Goal: Obtain resource: Download file/media

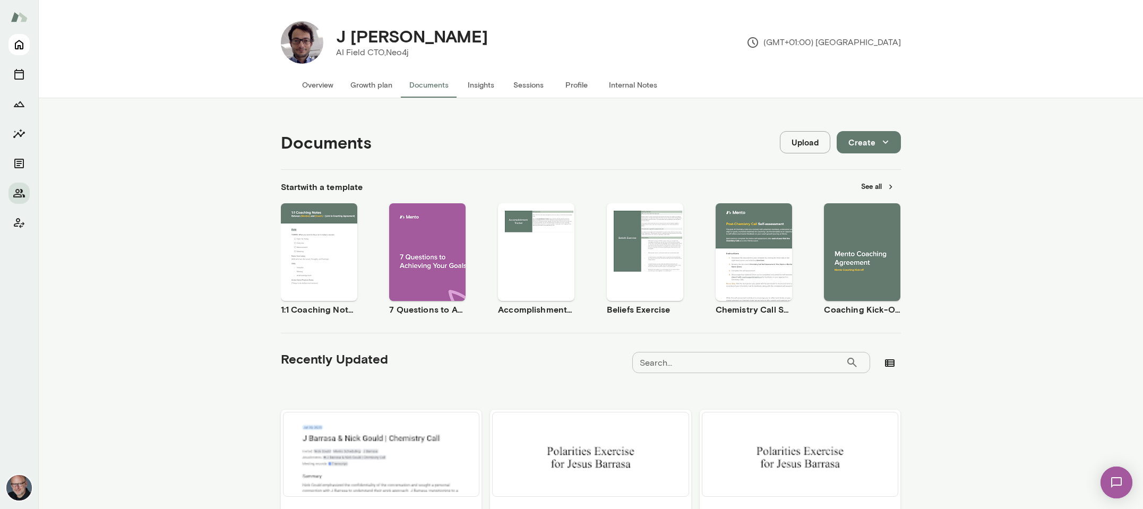
click at [21, 48] on icon "Home" at bounding box center [19, 44] width 13 height 13
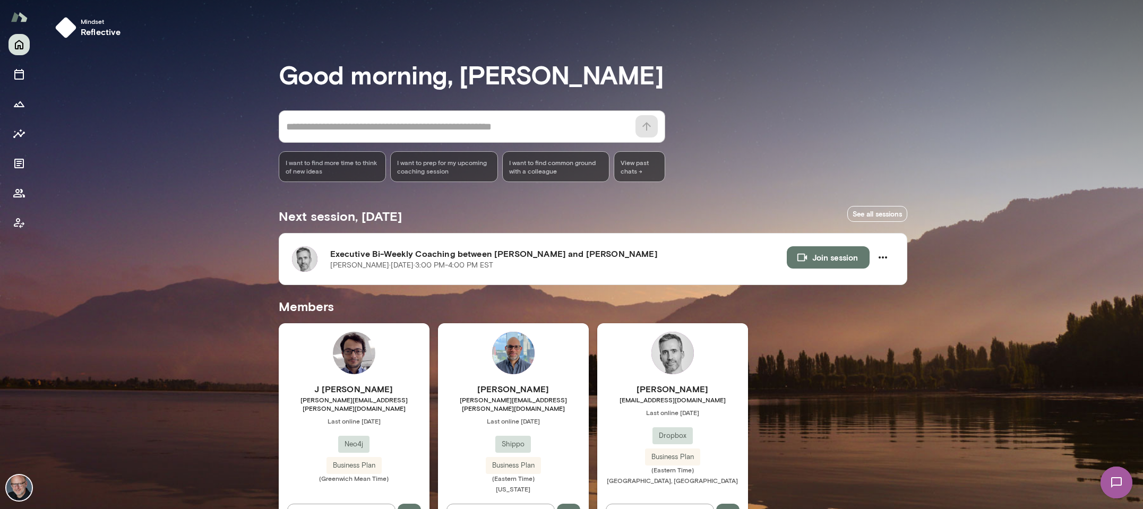
click at [678, 397] on span "[EMAIL_ADDRESS][DOMAIN_NAME]" at bounding box center [672, 399] width 151 height 8
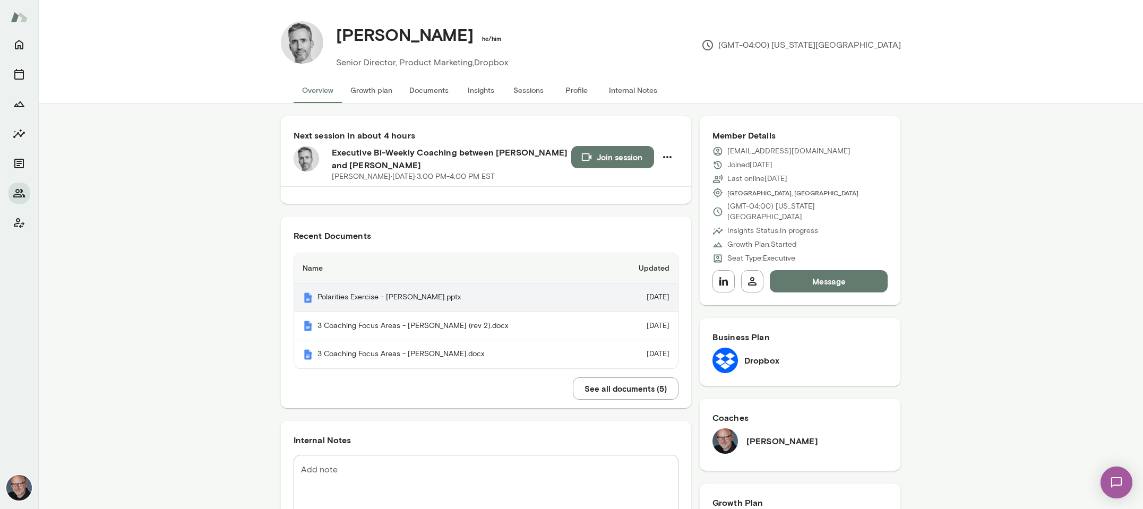
click at [417, 295] on th "Polarities Exercise - [PERSON_NAME].pptx" at bounding box center [452, 297] width 316 height 29
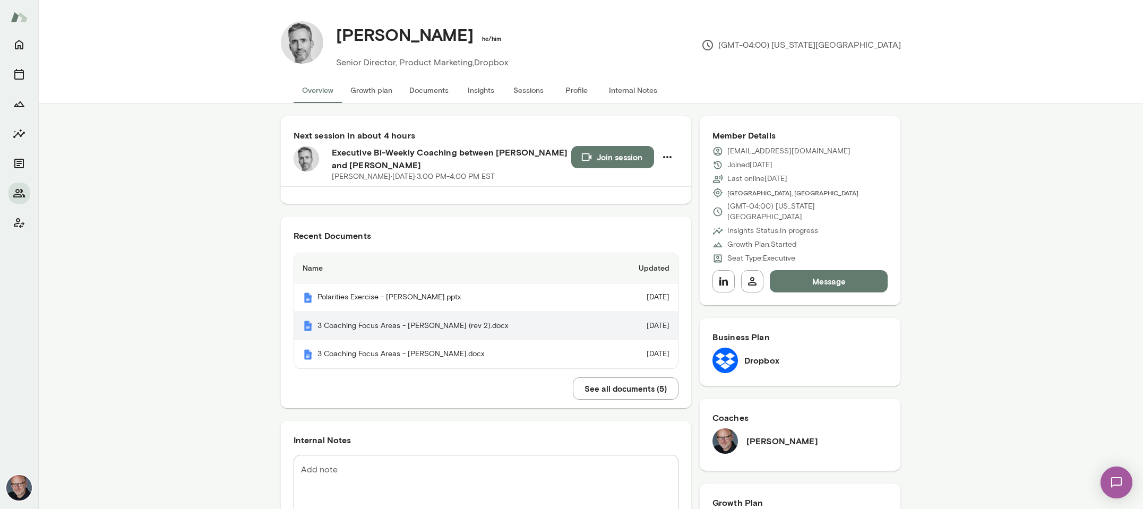
click at [391, 323] on th "3 Coaching Focus Areas - [PERSON_NAME] (rev 2).docx" at bounding box center [452, 326] width 316 height 29
click at [624, 377] on button "See all documents ( 5 )" at bounding box center [626, 388] width 106 height 22
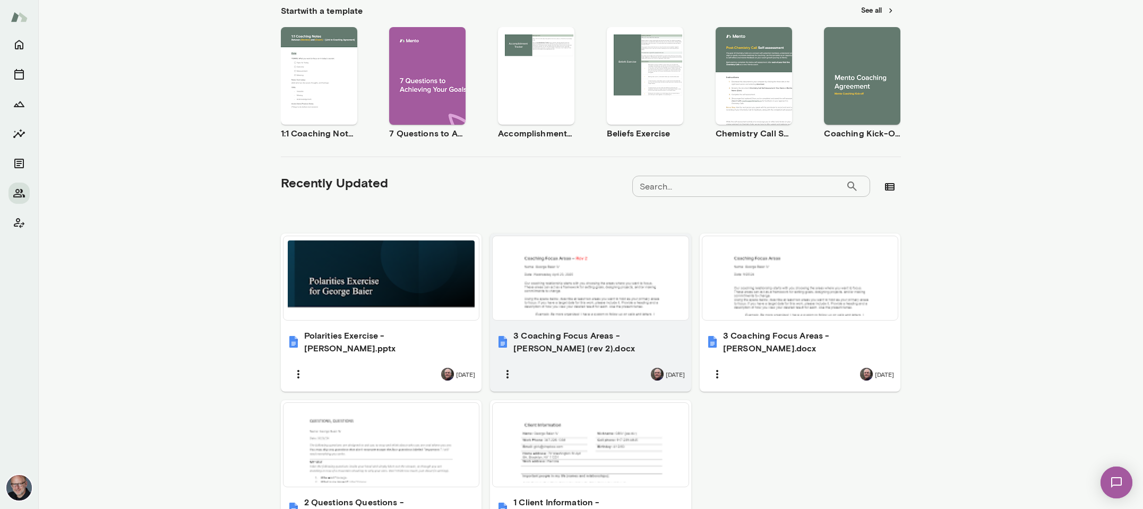
scroll to position [277, 0]
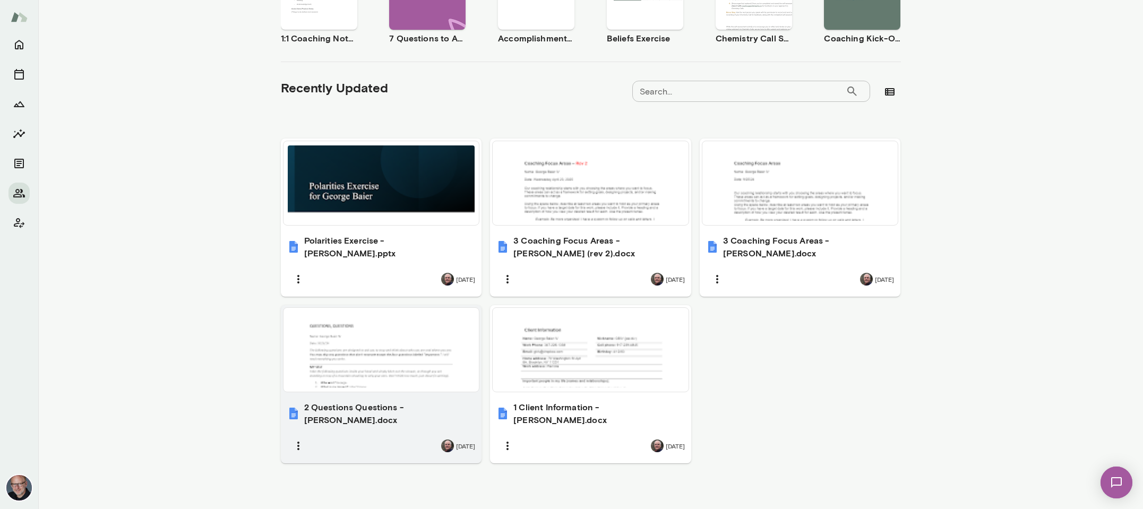
click at [356, 412] on h6 "2 Questions Questions - [PERSON_NAME].docx" at bounding box center [389, 413] width 171 height 25
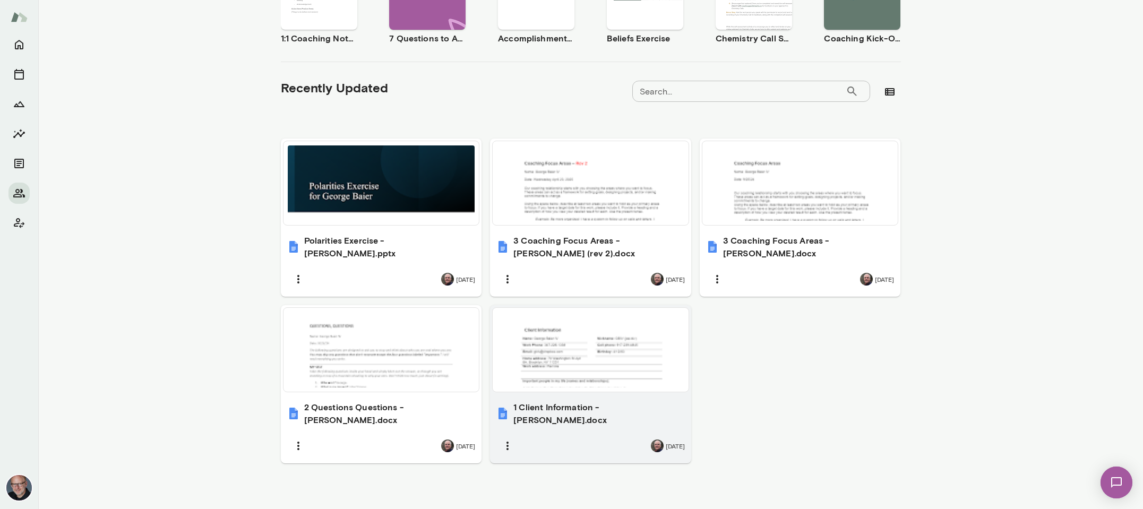
click at [563, 338] on div at bounding box center [590, 349] width 187 height 75
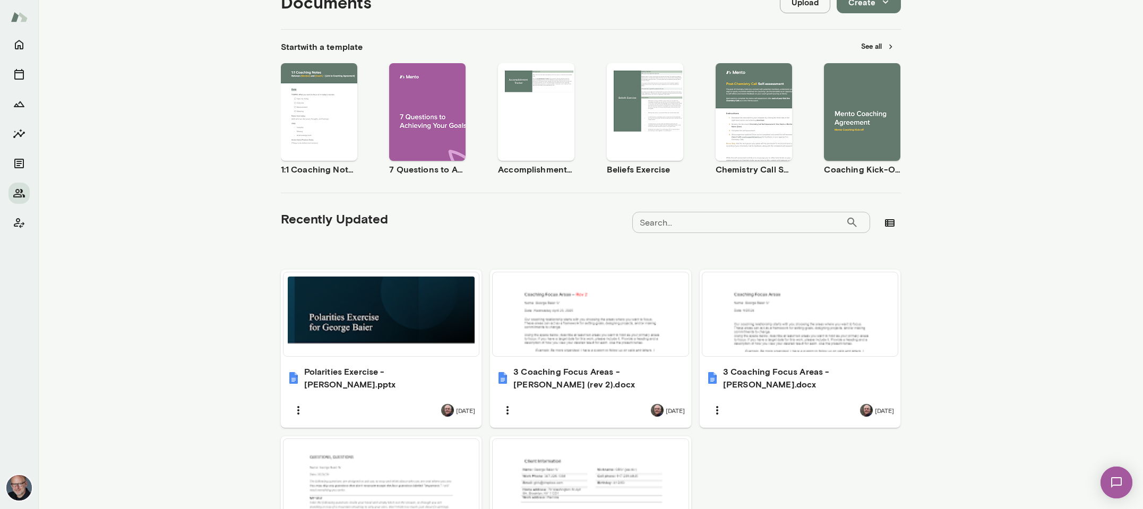
scroll to position [141, 0]
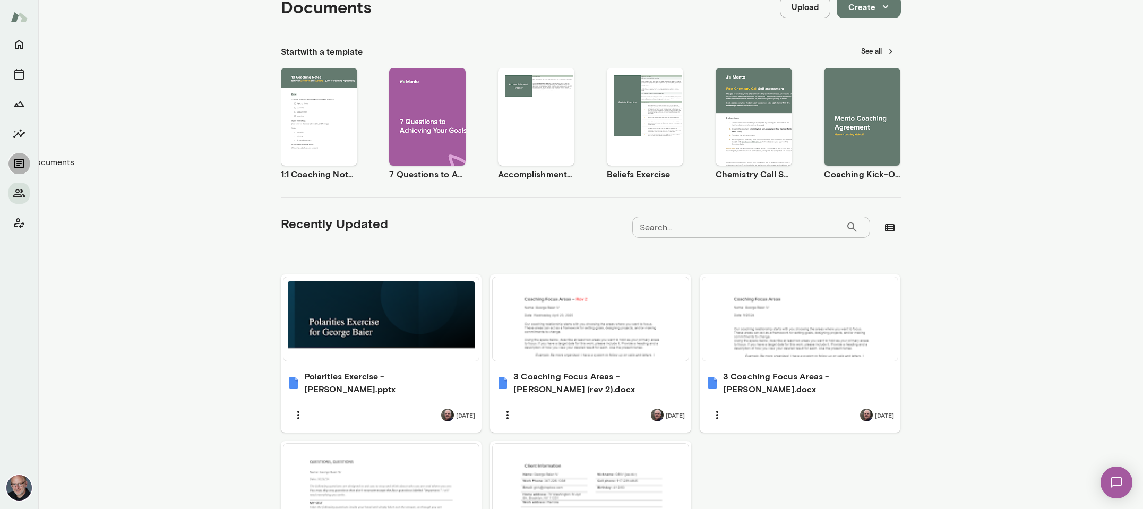
click at [19, 159] on icon "Documents" at bounding box center [19, 164] width 10 height 10
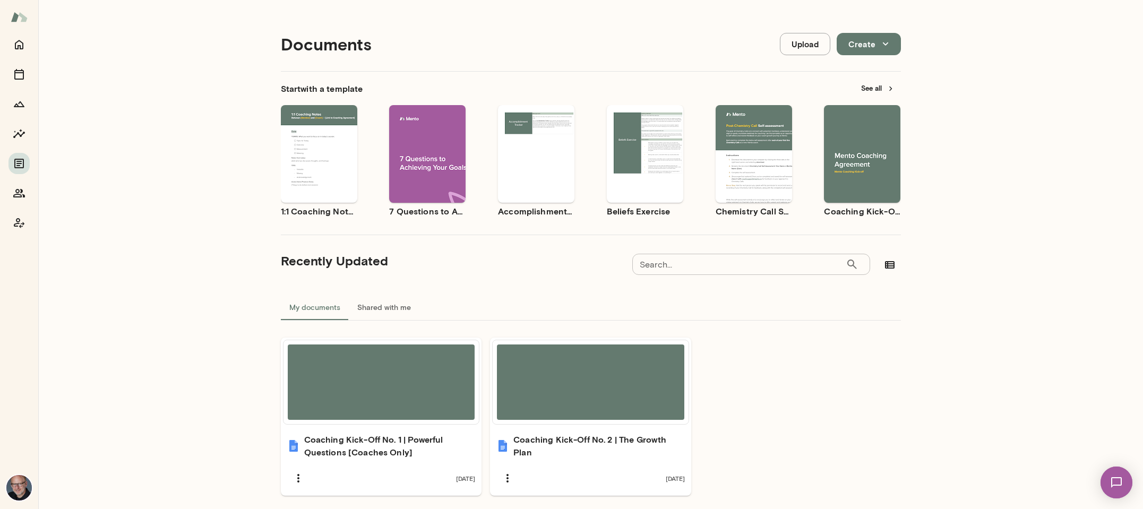
click at [876, 86] on button "See all" at bounding box center [878, 88] width 46 height 16
